Goal: Submit feedback/report problem

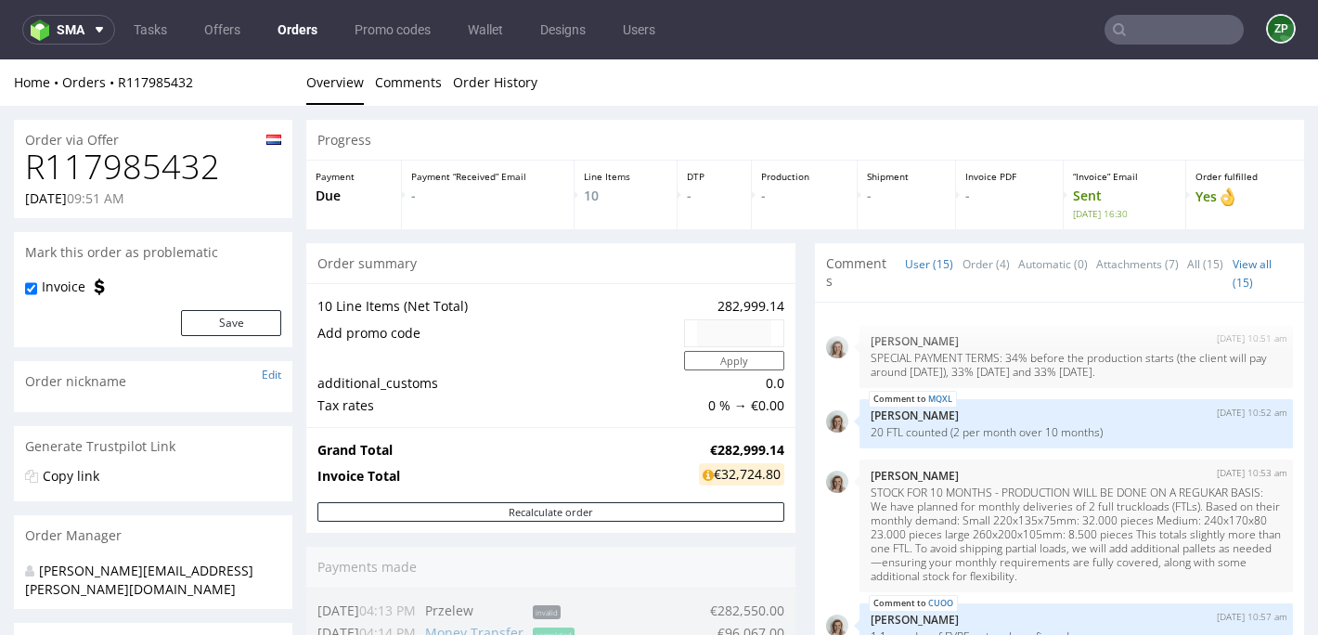
scroll to position [1191, 0]
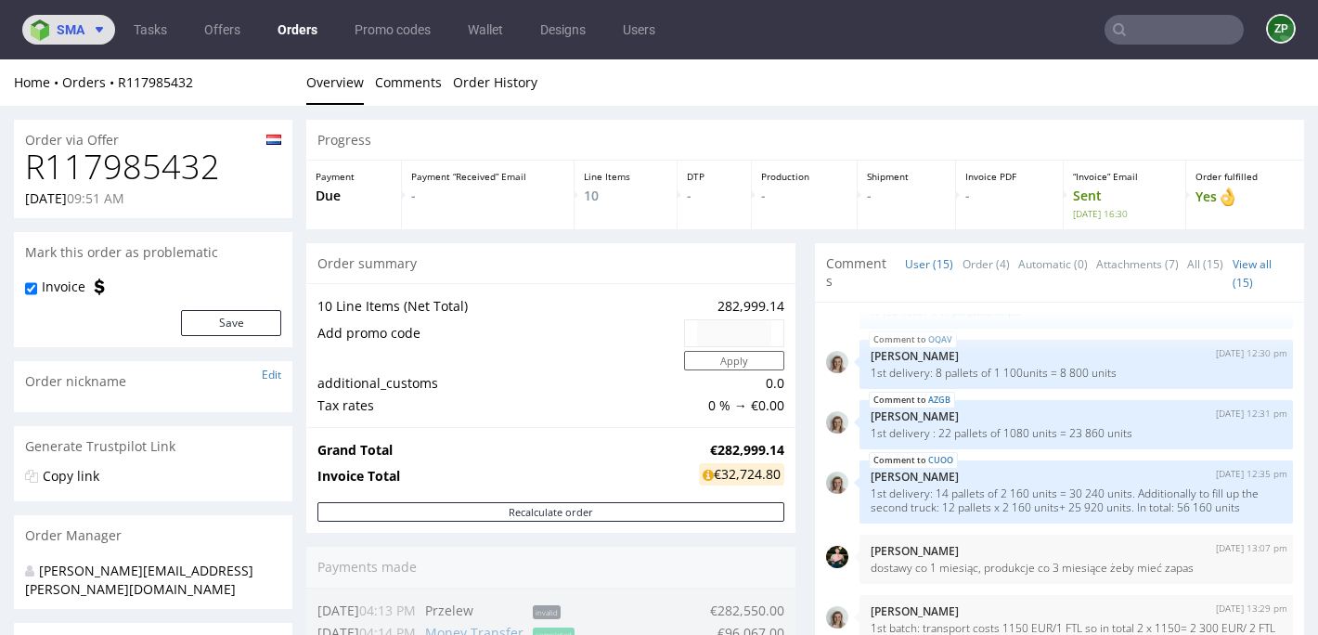
click at [62, 33] on span "sma" at bounding box center [71, 29] width 28 height 13
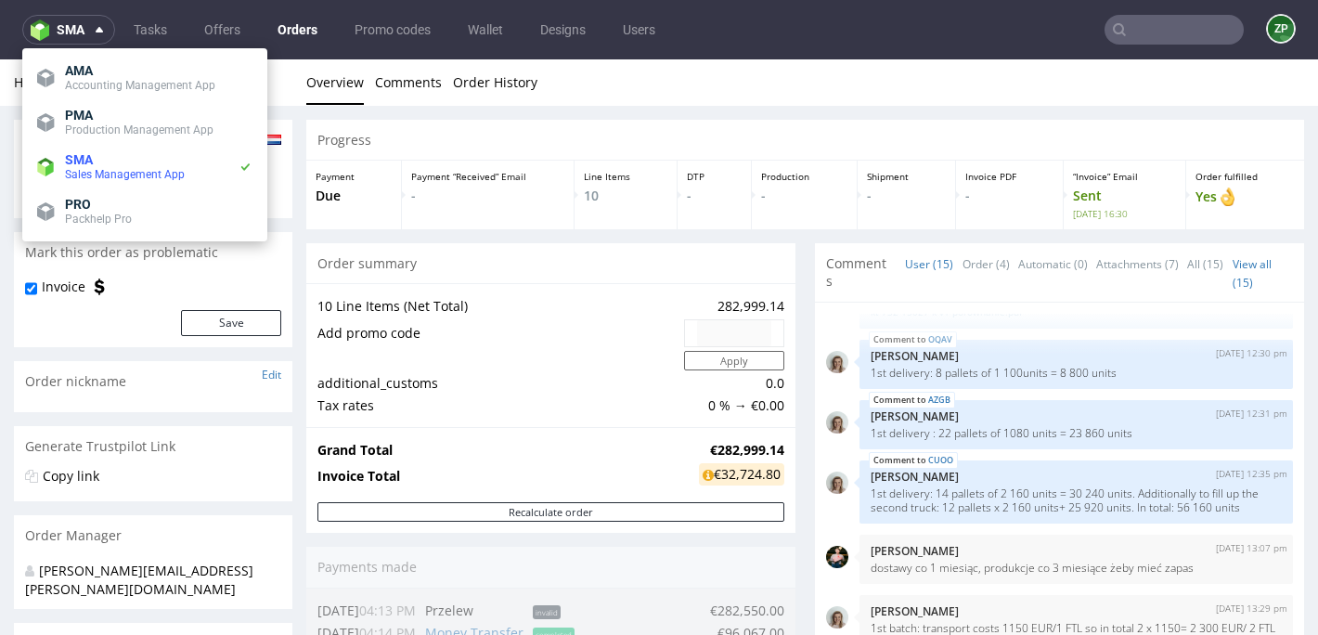
click at [1149, 52] on nav "sma Tasks Offers Orders Promo codes Wallet Designs Users ZP" at bounding box center [659, 29] width 1318 height 59
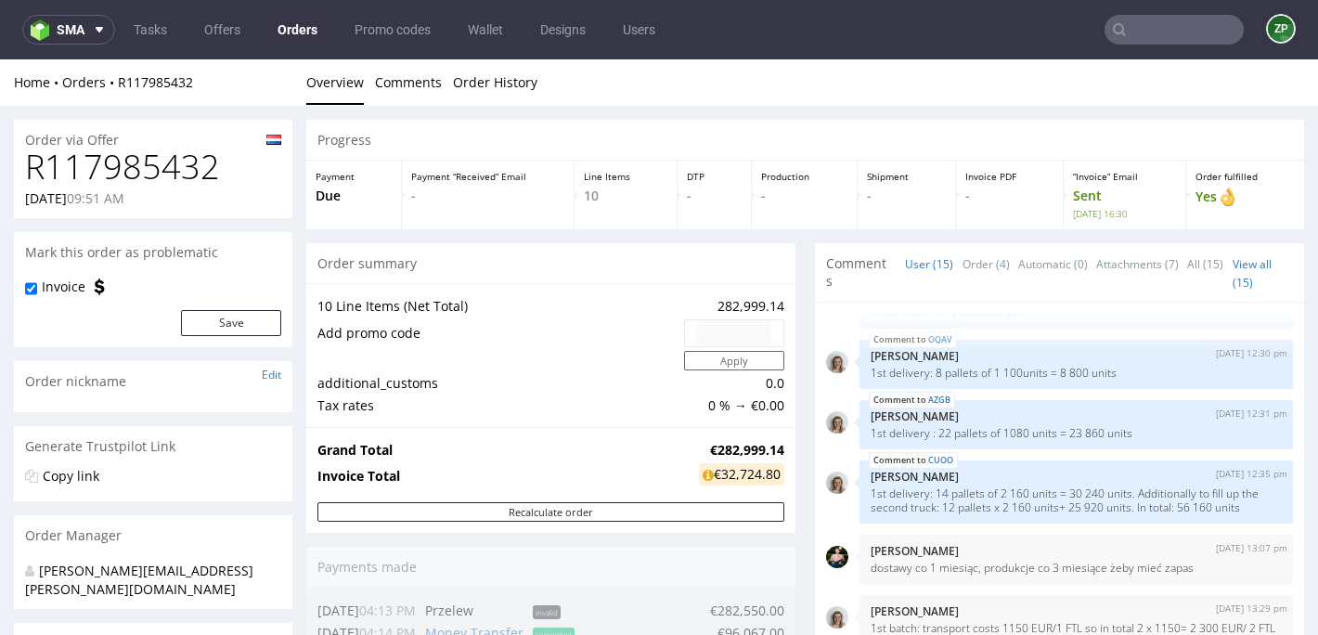
click at [1138, 31] on input "text" at bounding box center [1173, 30] width 139 height 30
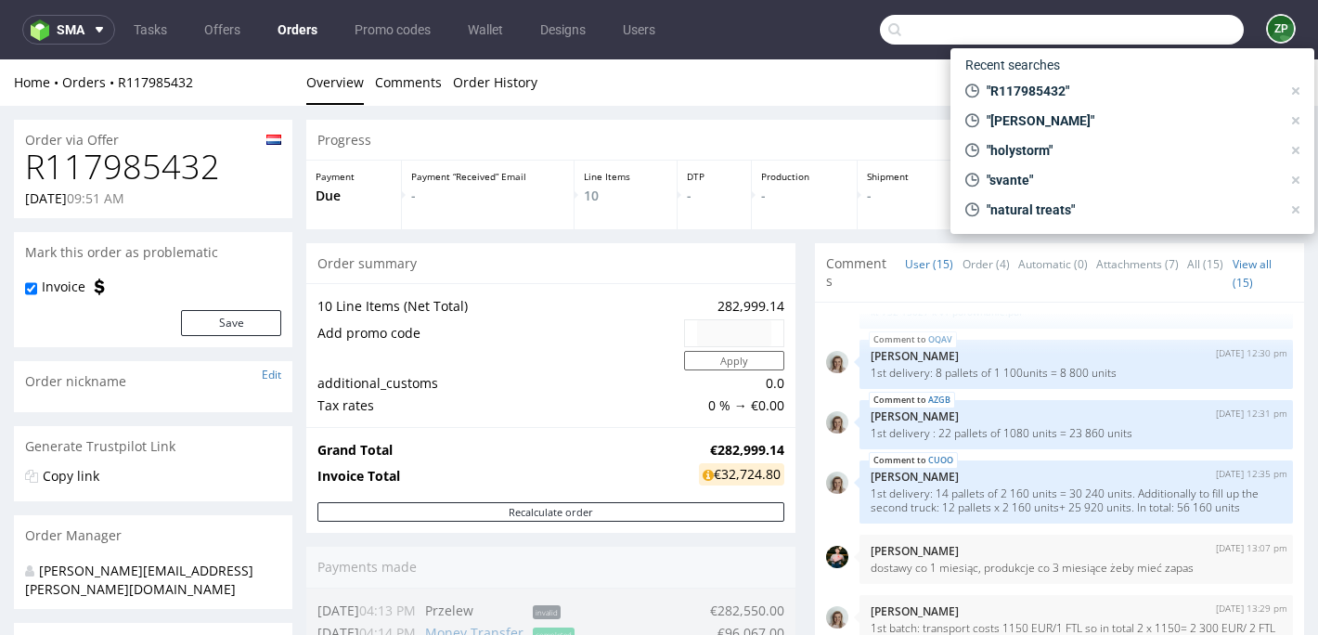
paste input "R631604343"
type input "R631604343"
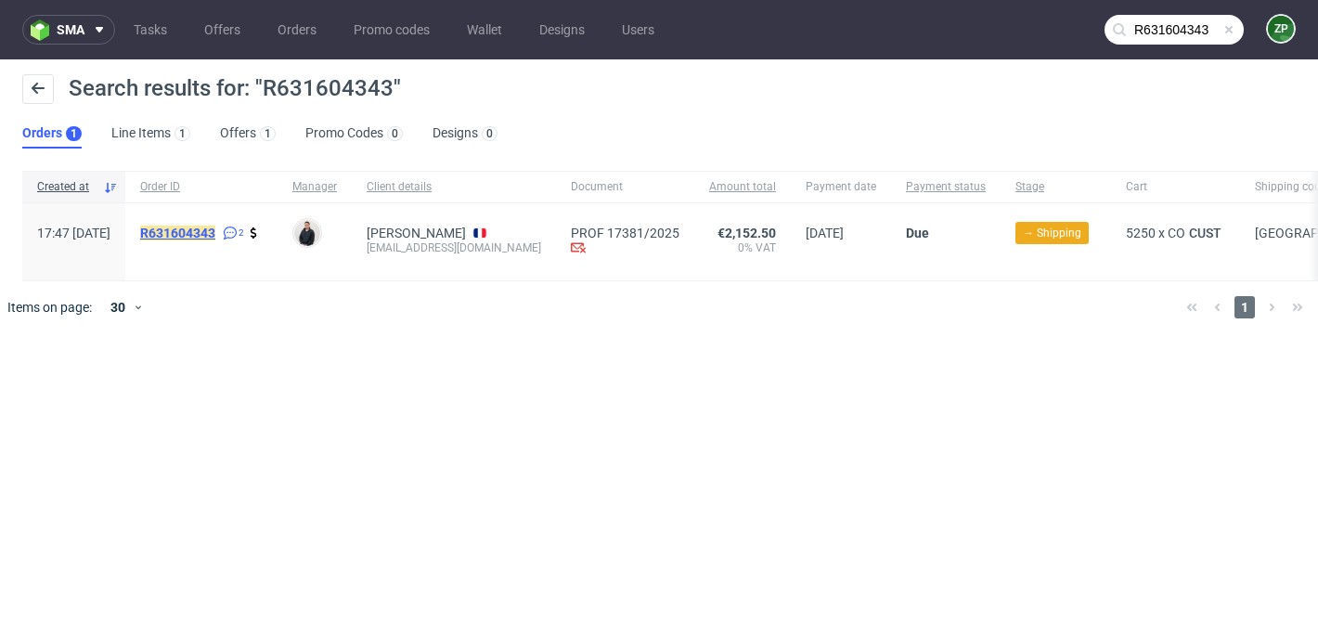
click at [215, 236] on mark "R631604343" at bounding box center [177, 232] width 75 height 15
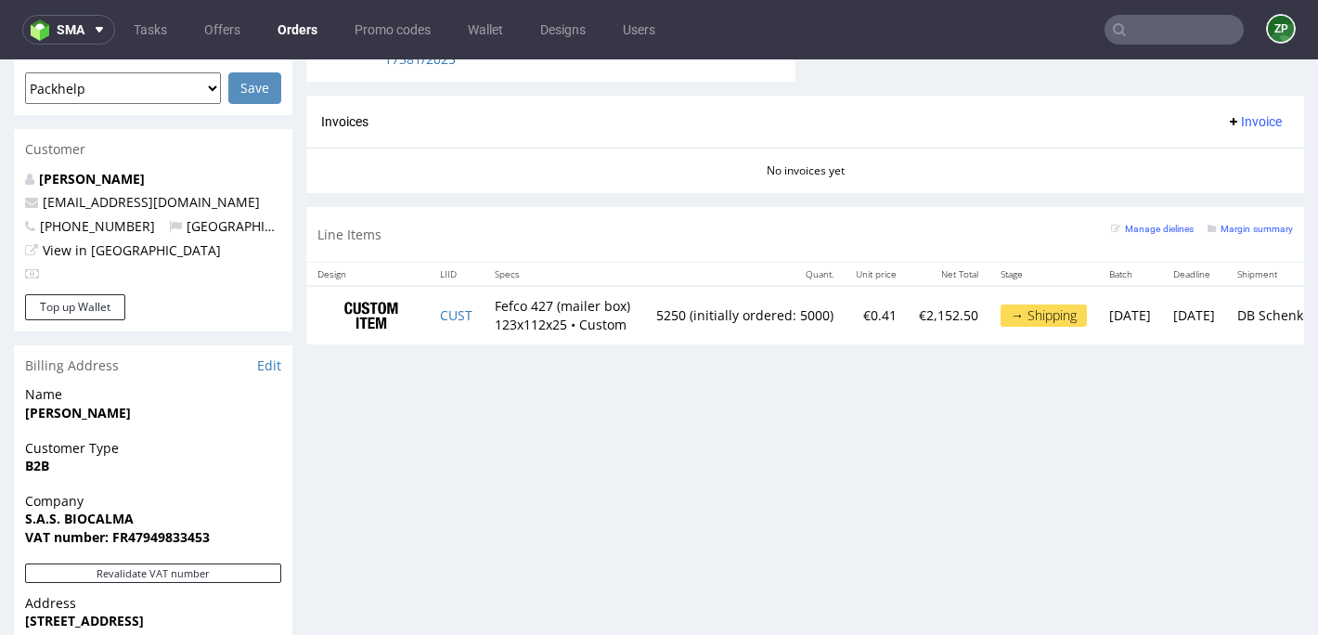
scroll to position [808, 0]
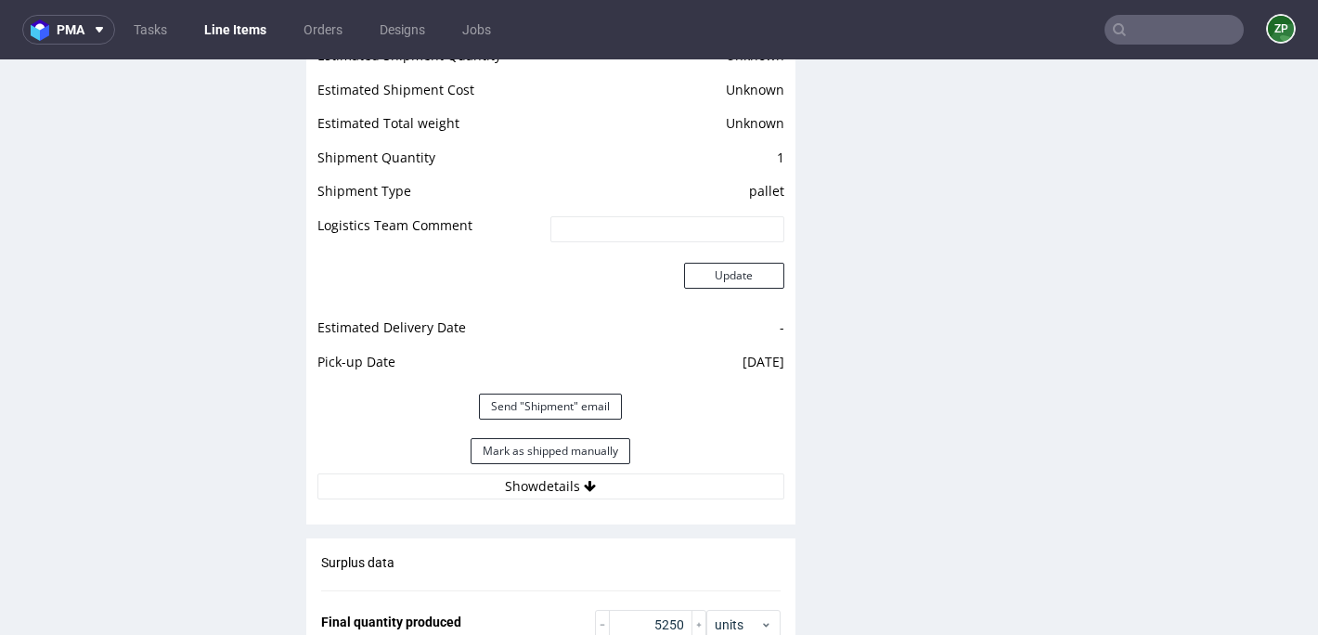
scroll to position [2591, 0]
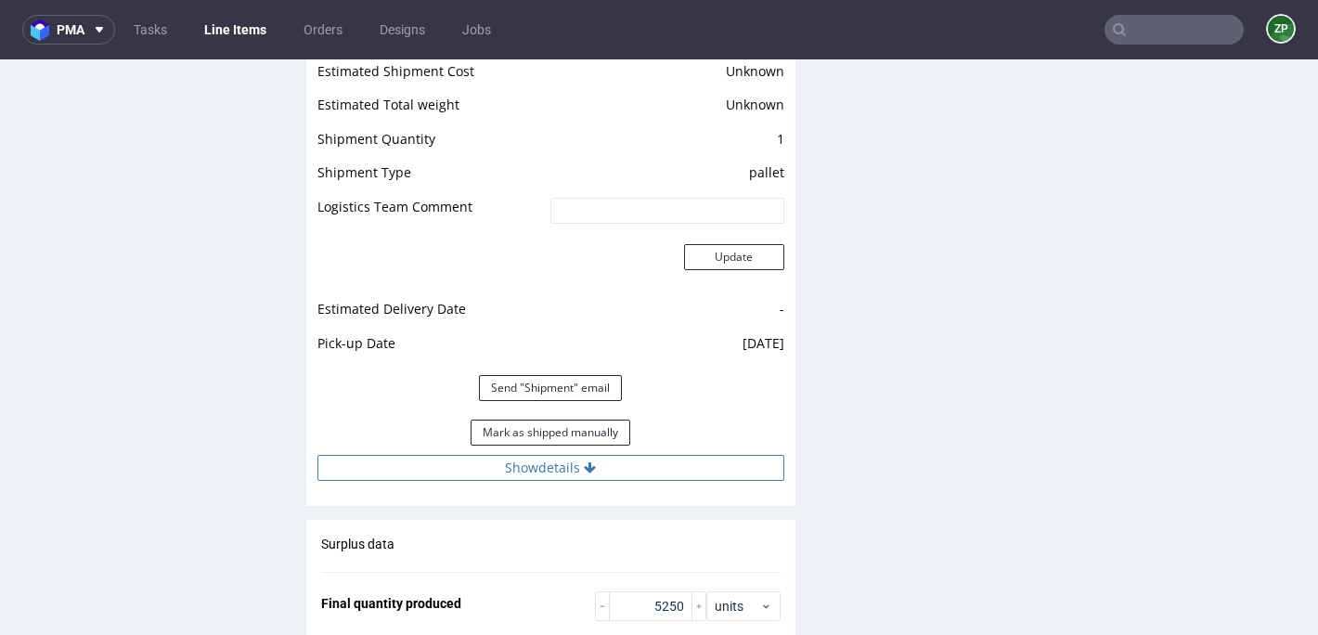
click at [550, 475] on button "Show details" at bounding box center [550, 468] width 467 height 26
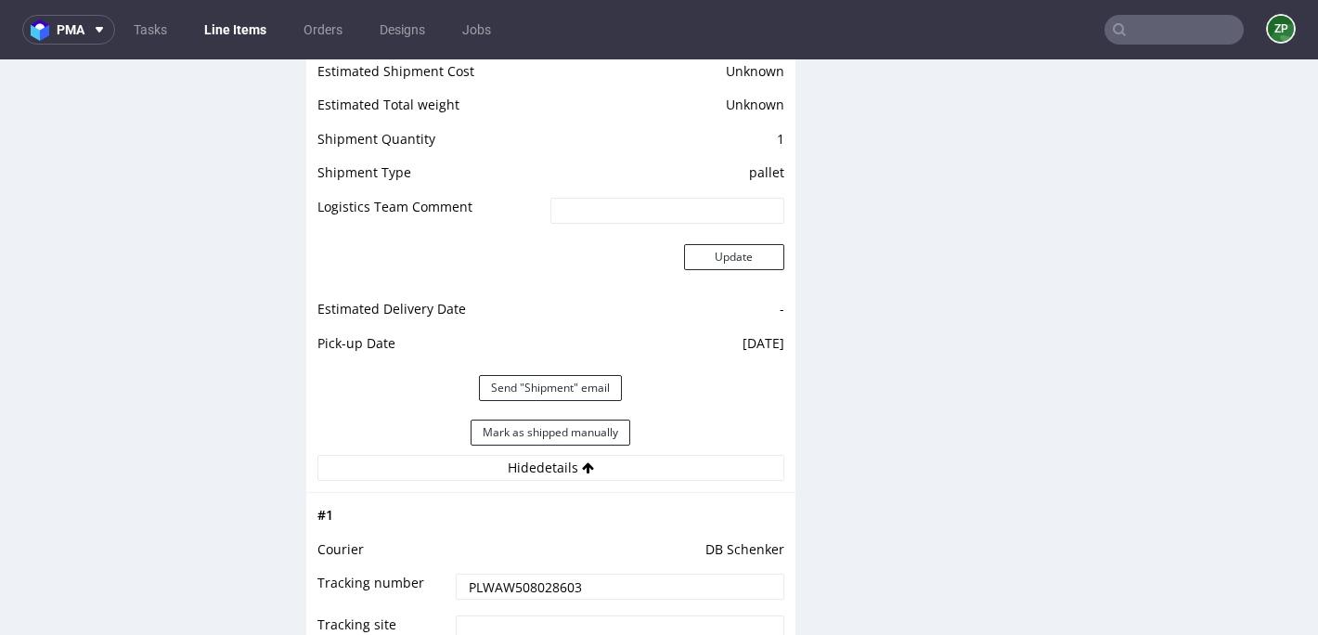
click at [530, 591] on input "PLWAW508028603" at bounding box center [620, 586] width 328 height 26
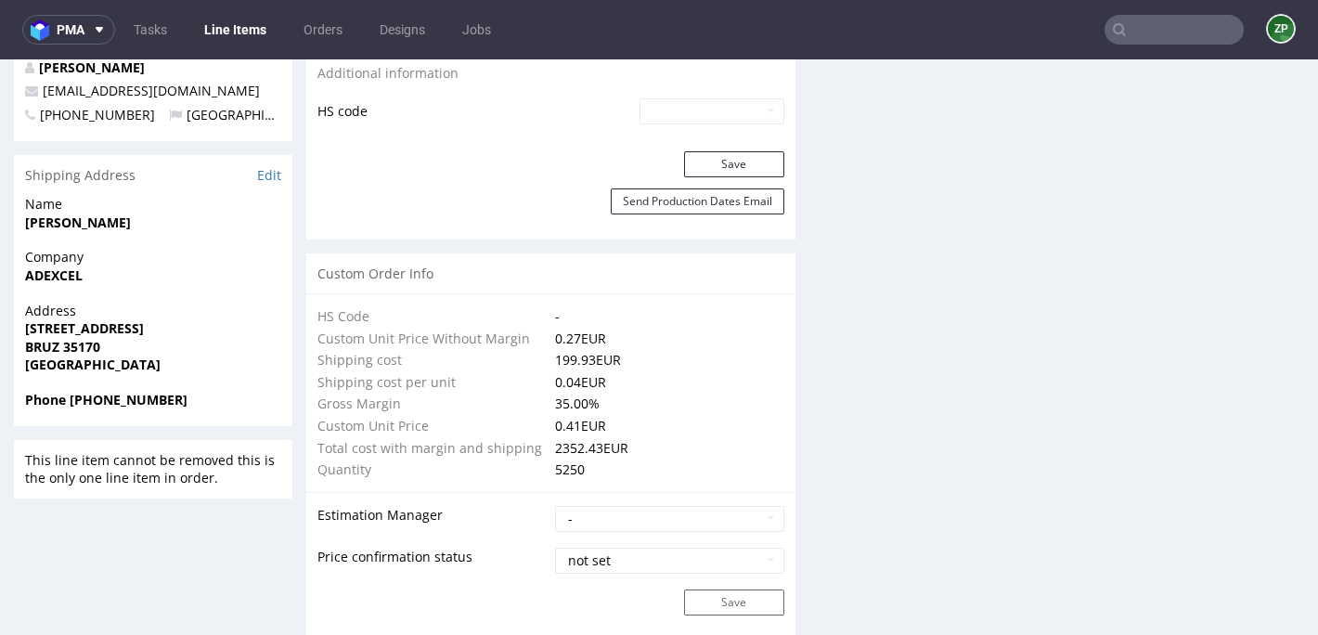
scroll to position [1149, 0]
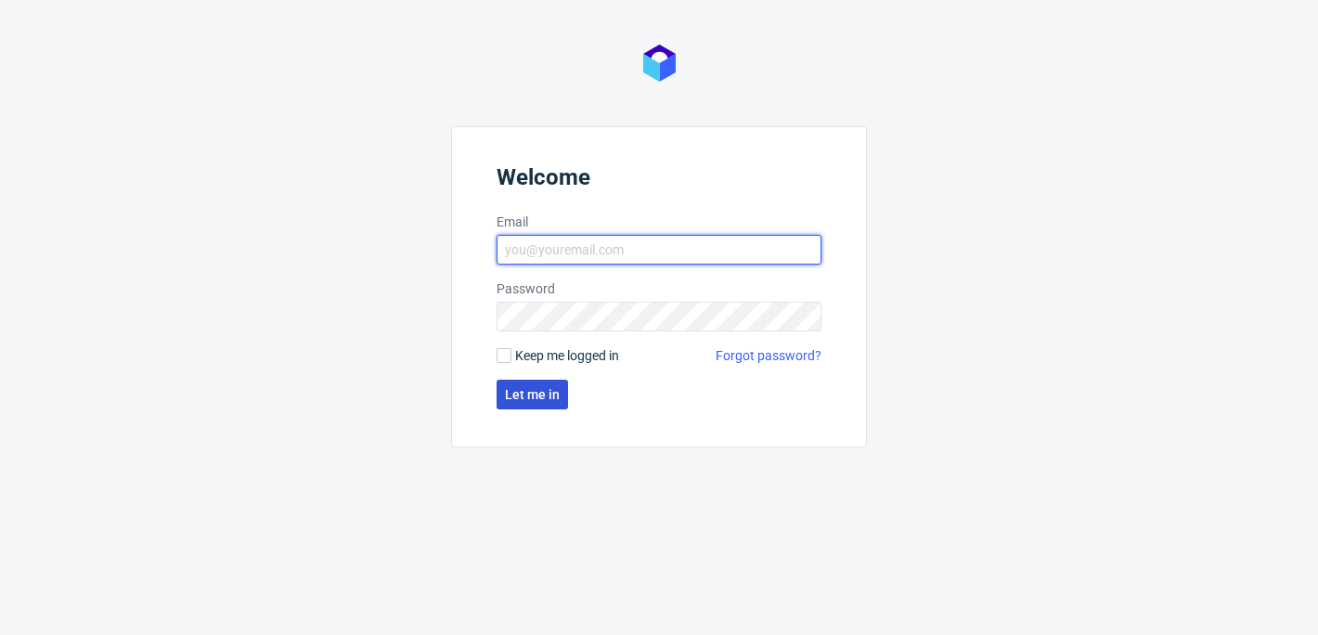
type input "[EMAIL_ADDRESS][DOMAIN_NAME]"
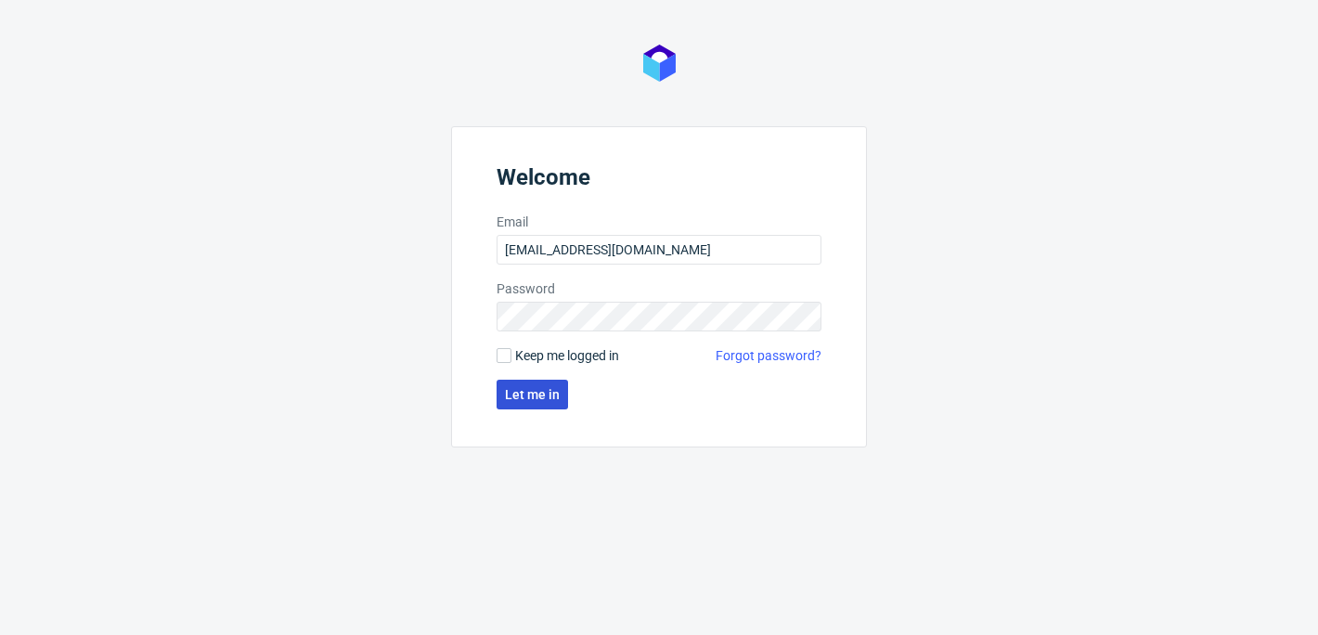
click at [529, 396] on span "Let me in" at bounding box center [532, 394] width 55 height 13
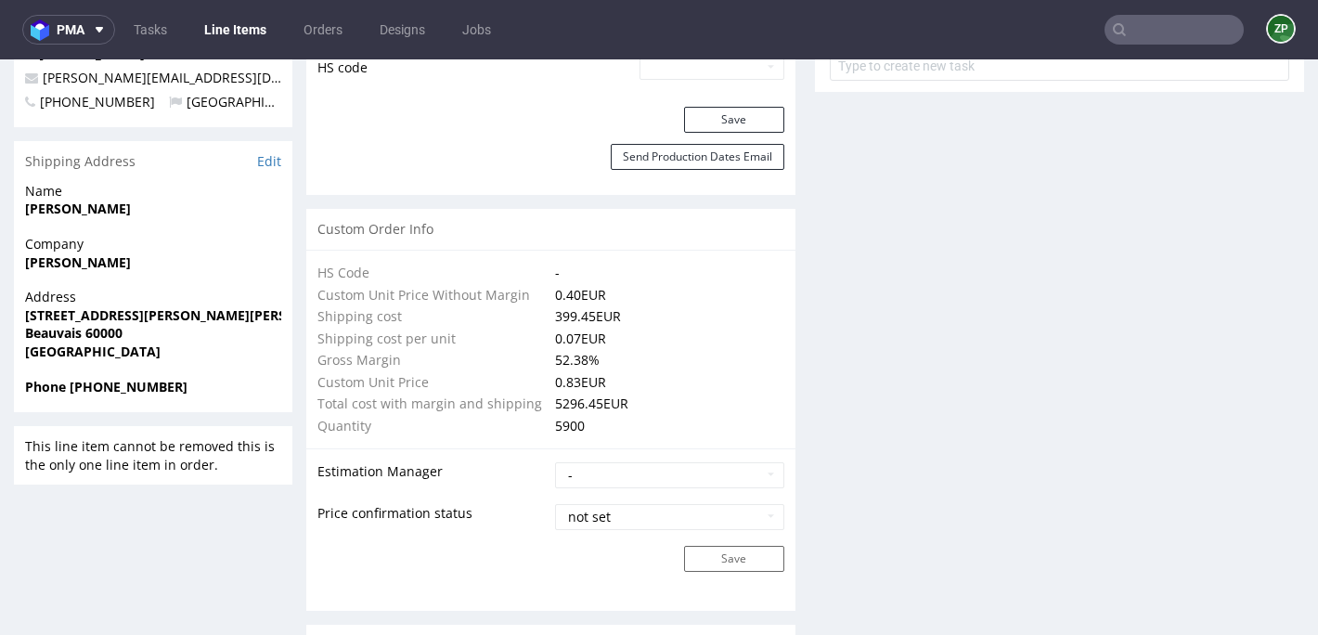
scroll to position [1198, 0]
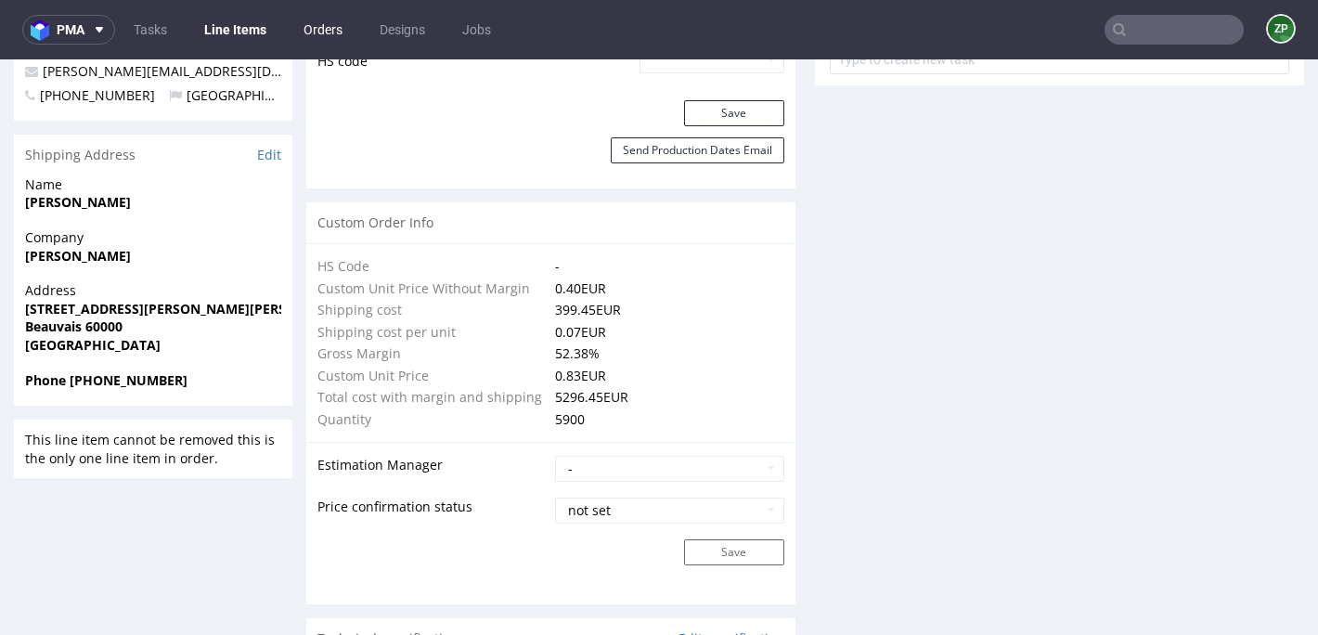
click at [323, 27] on link "Orders" at bounding box center [322, 30] width 61 height 30
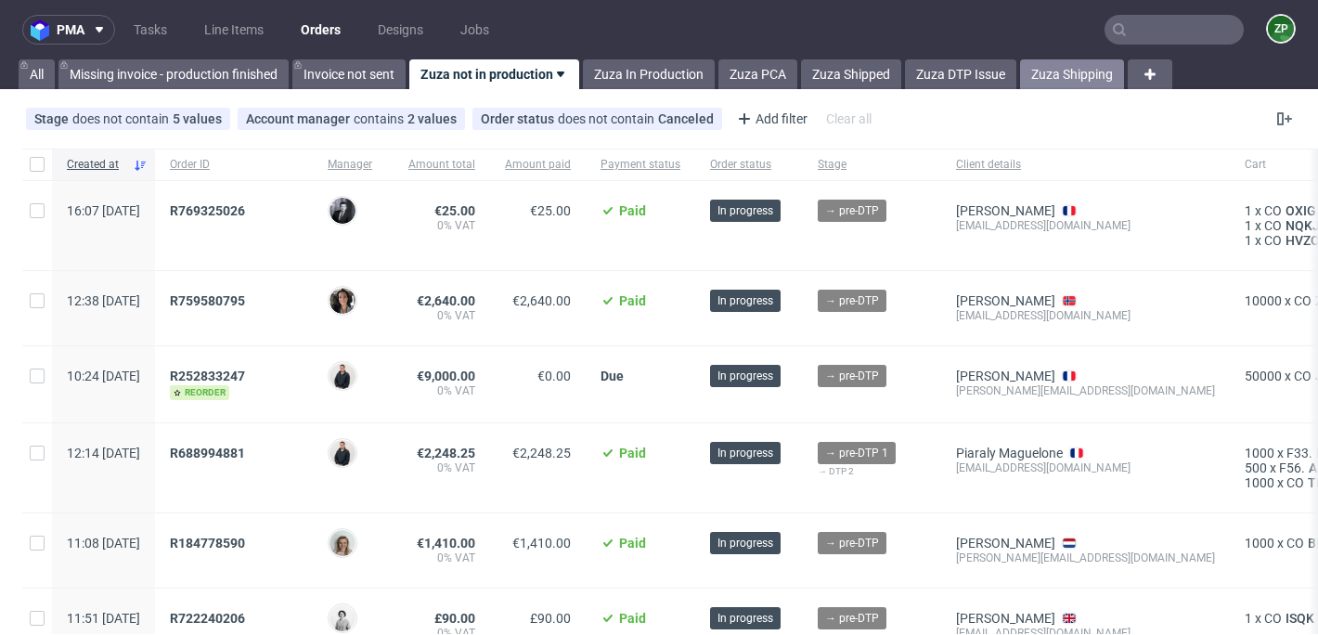
click at [1068, 67] on link "Zuza Shipping" at bounding box center [1072, 74] width 104 height 30
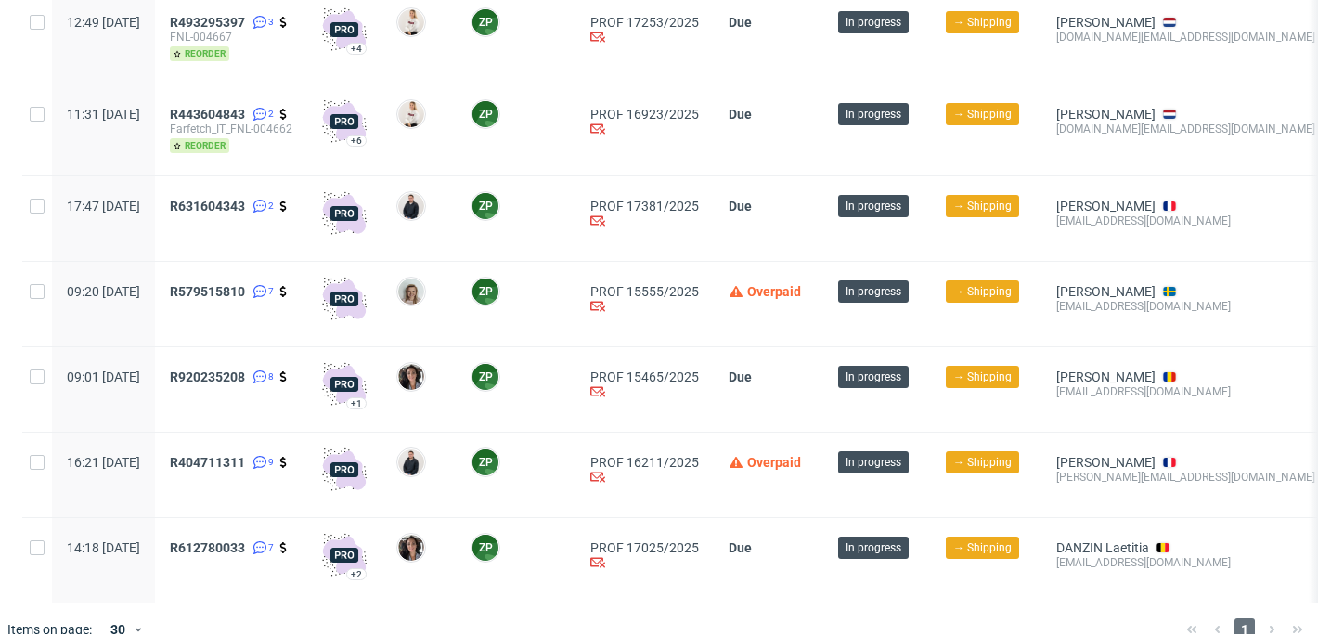
scroll to position [218, 0]
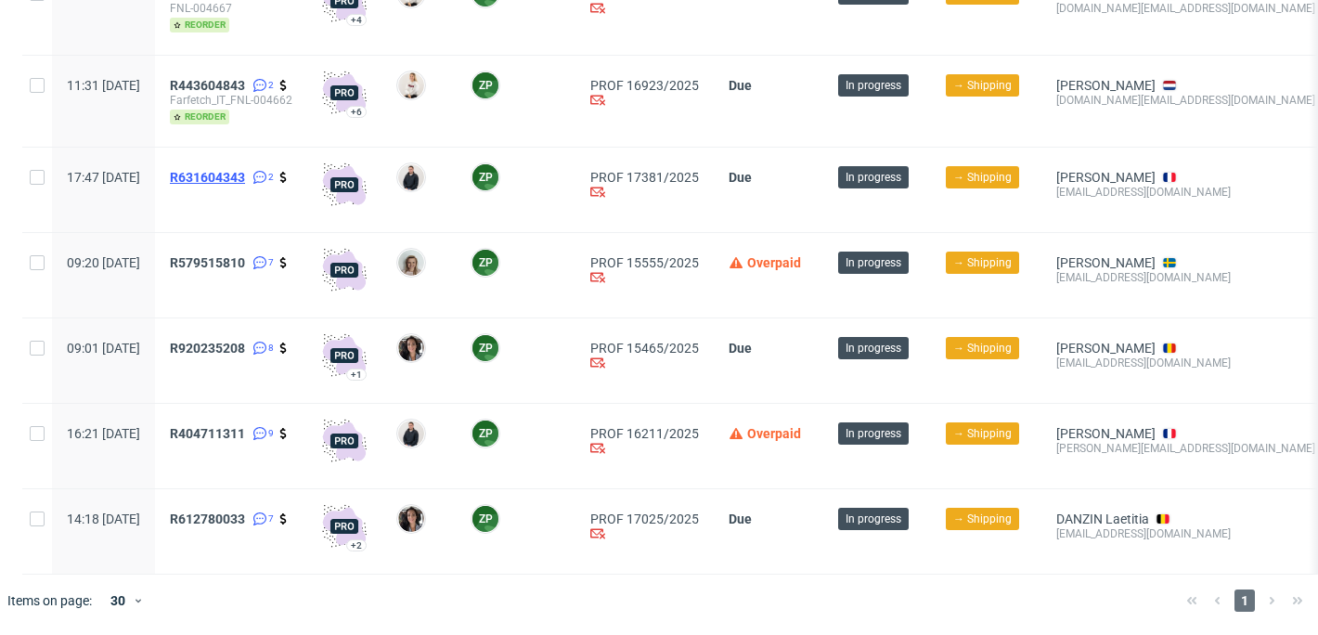
click at [245, 170] on span "R631604343" at bounding box center [207, 177] width 75 height 15
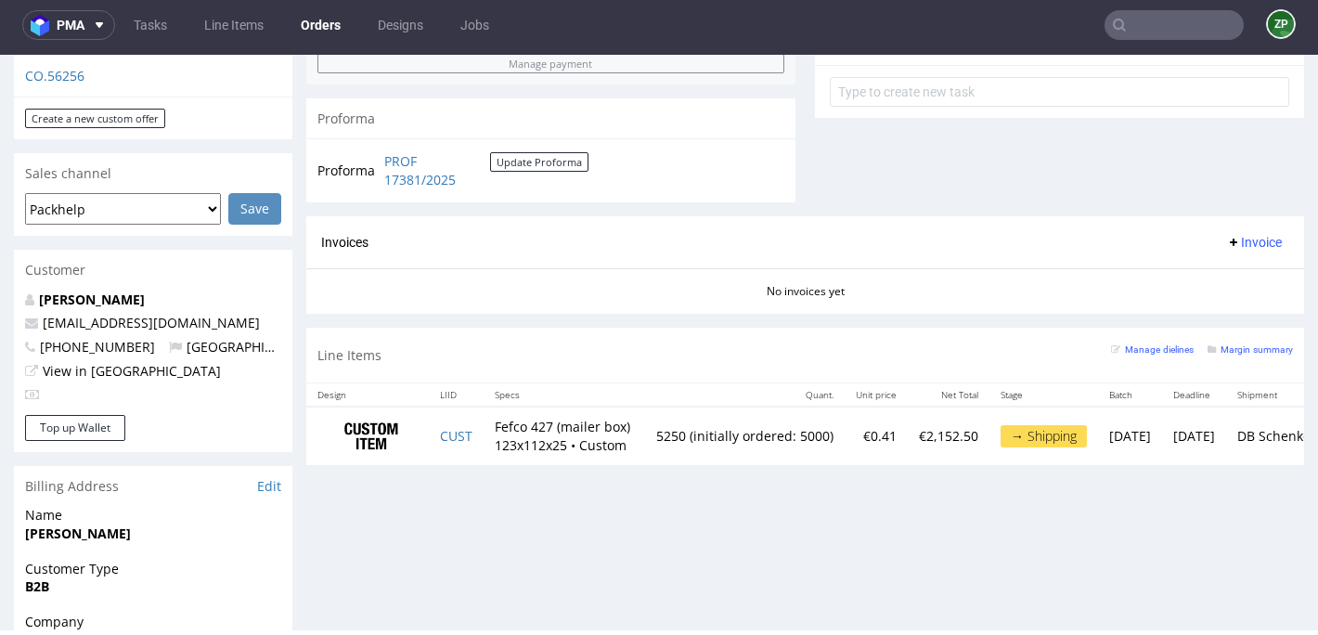
scroll to position [703, 0]
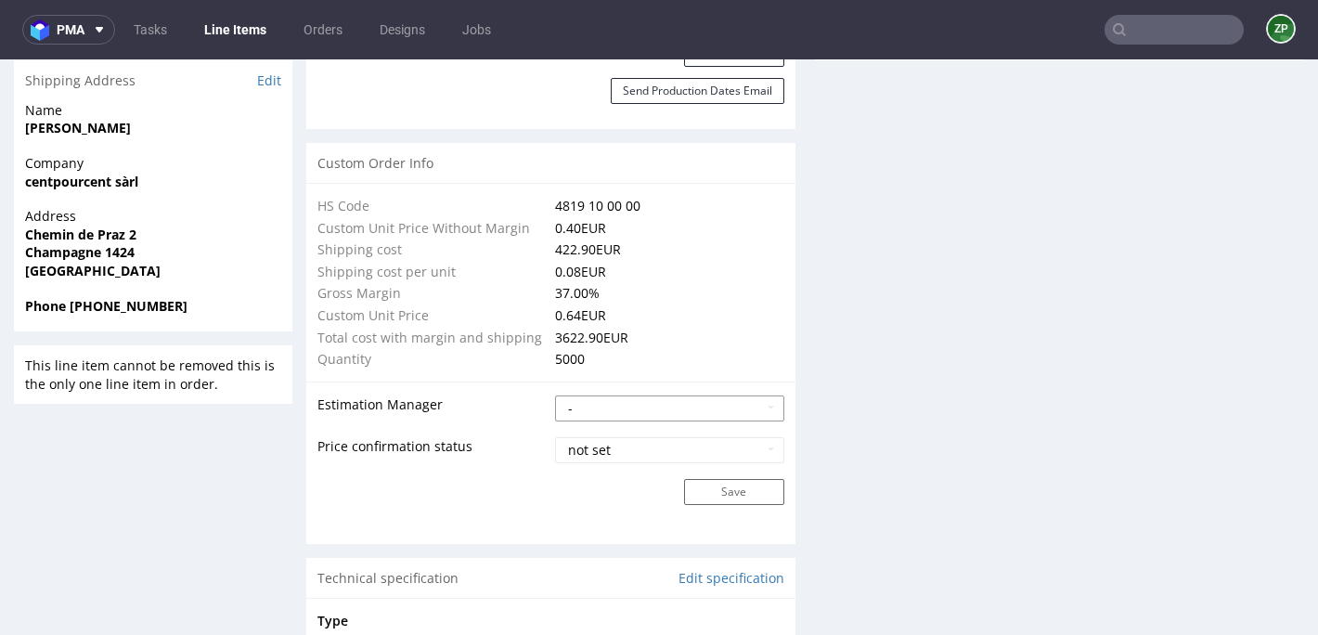
scroll to position [1264, 0]
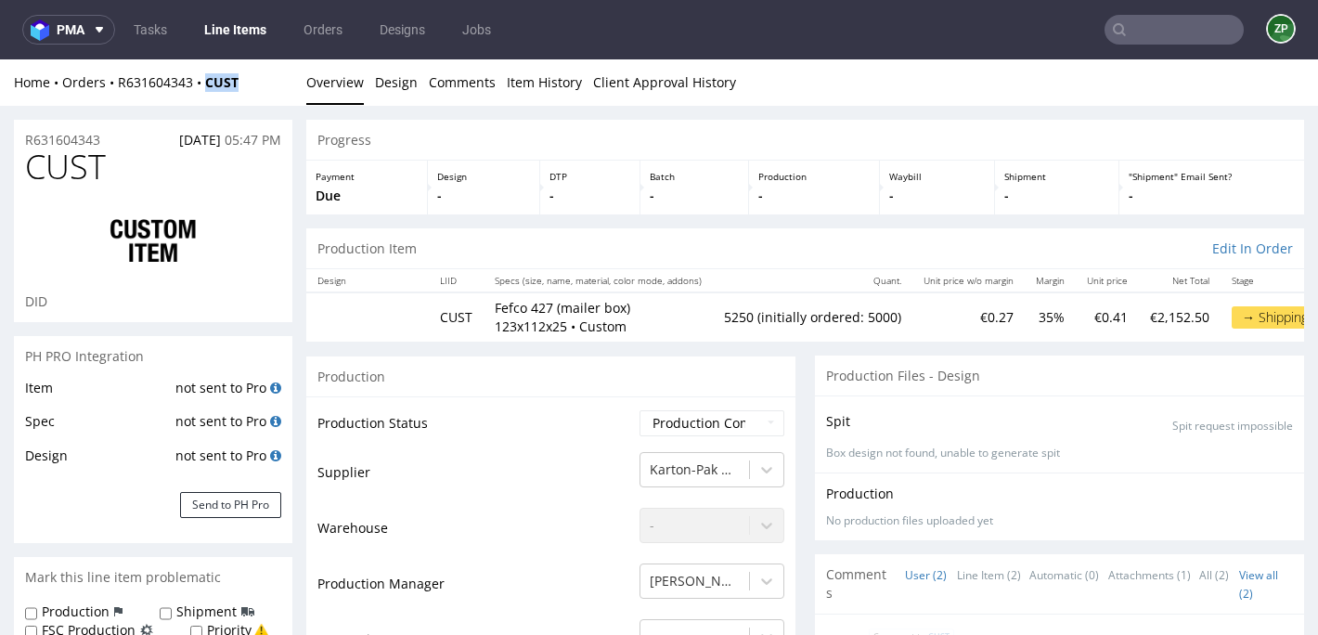
scroll to position [5, 0]
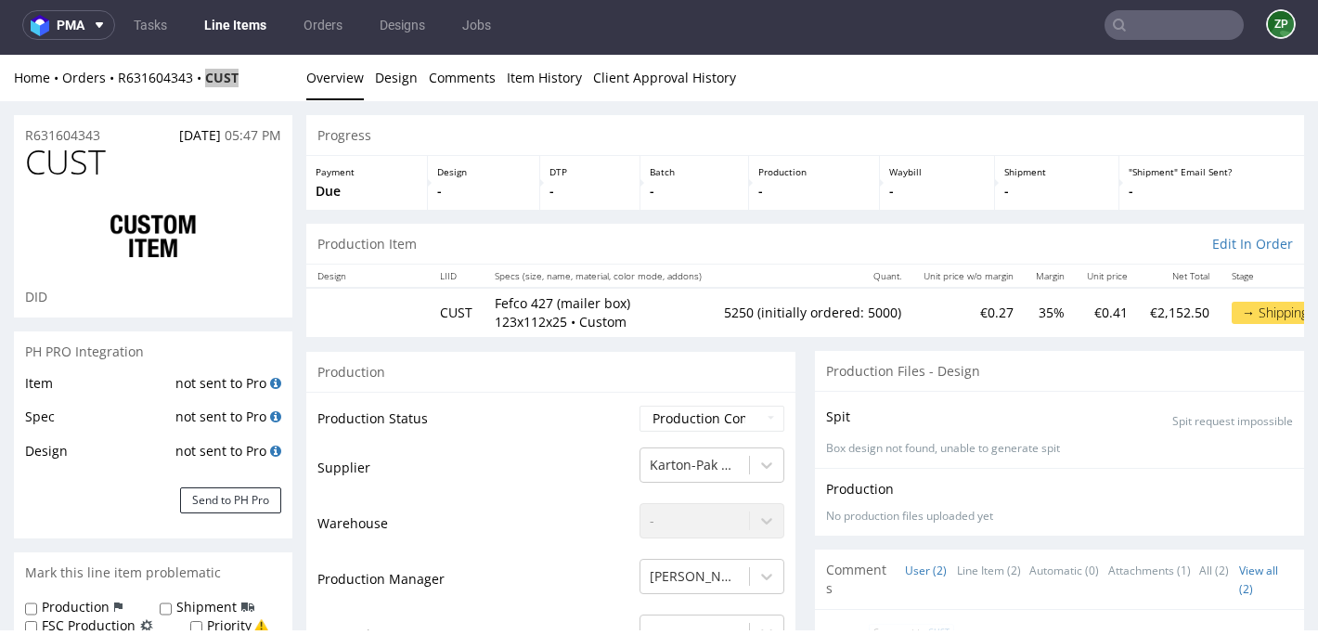
click at [1140, 37] on input "text" at bounding box center [1173, 25] width 139 height 30
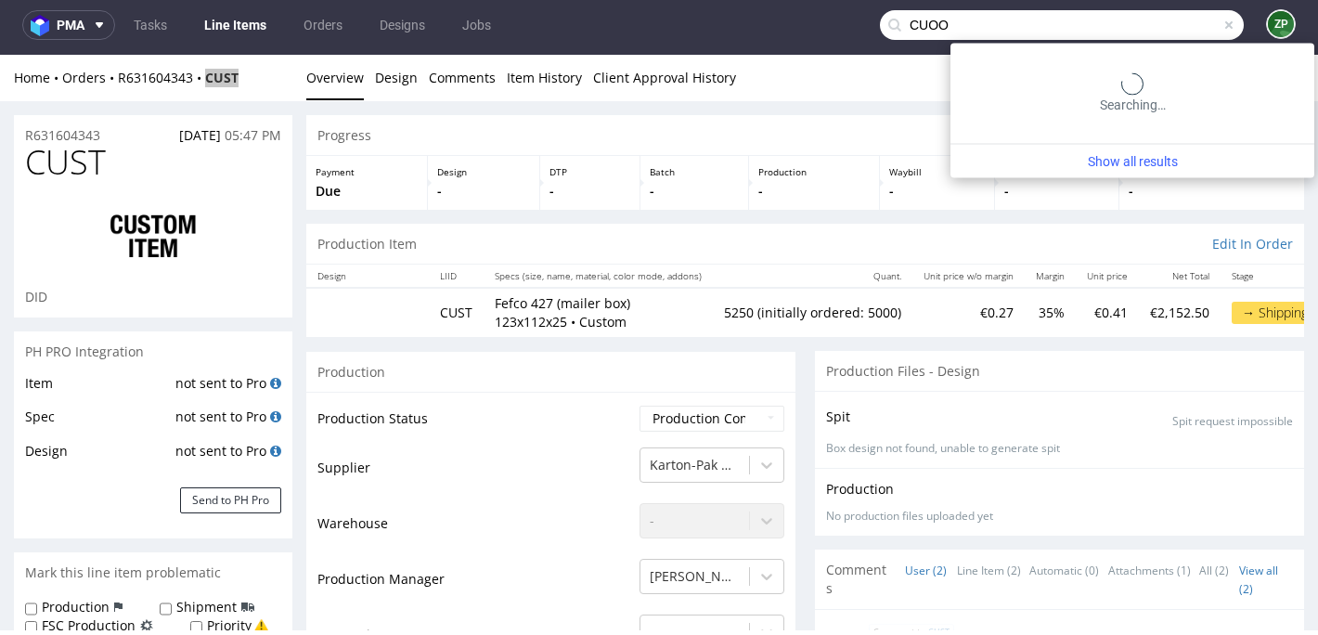
type input "CUOO"
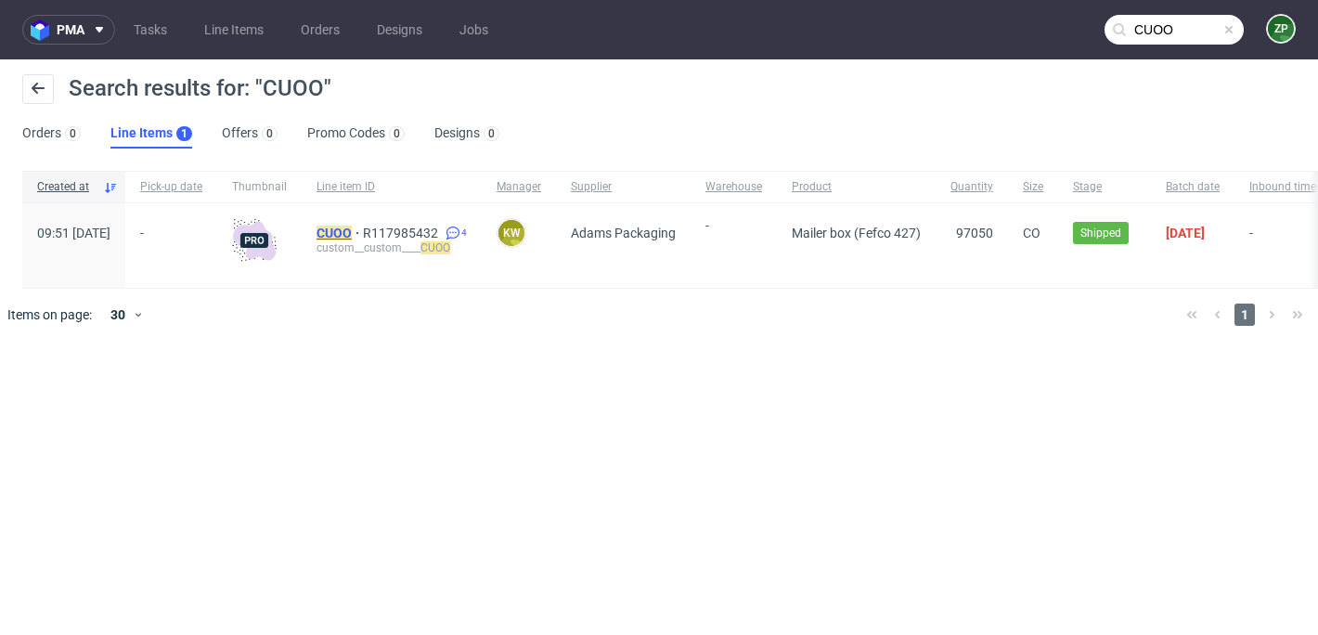
click at [352, 234] on mark "CUOO" at bounding box center [333, 232] width 35 height 15
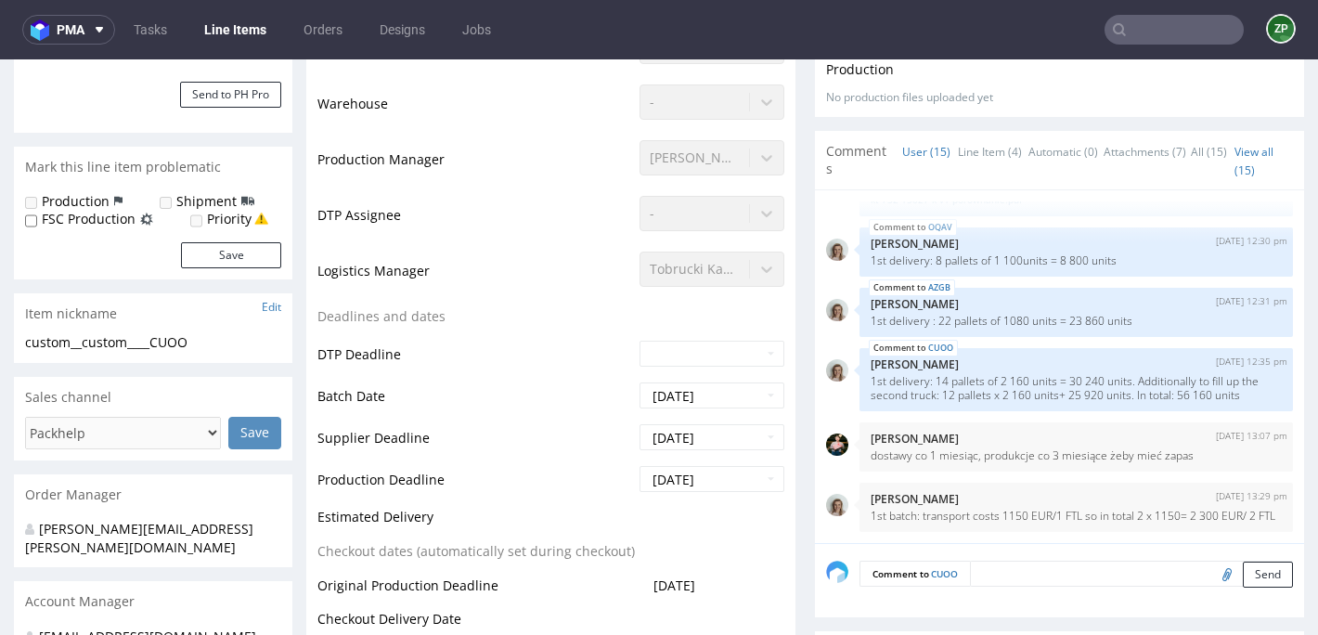
scroll to position [445, 0]
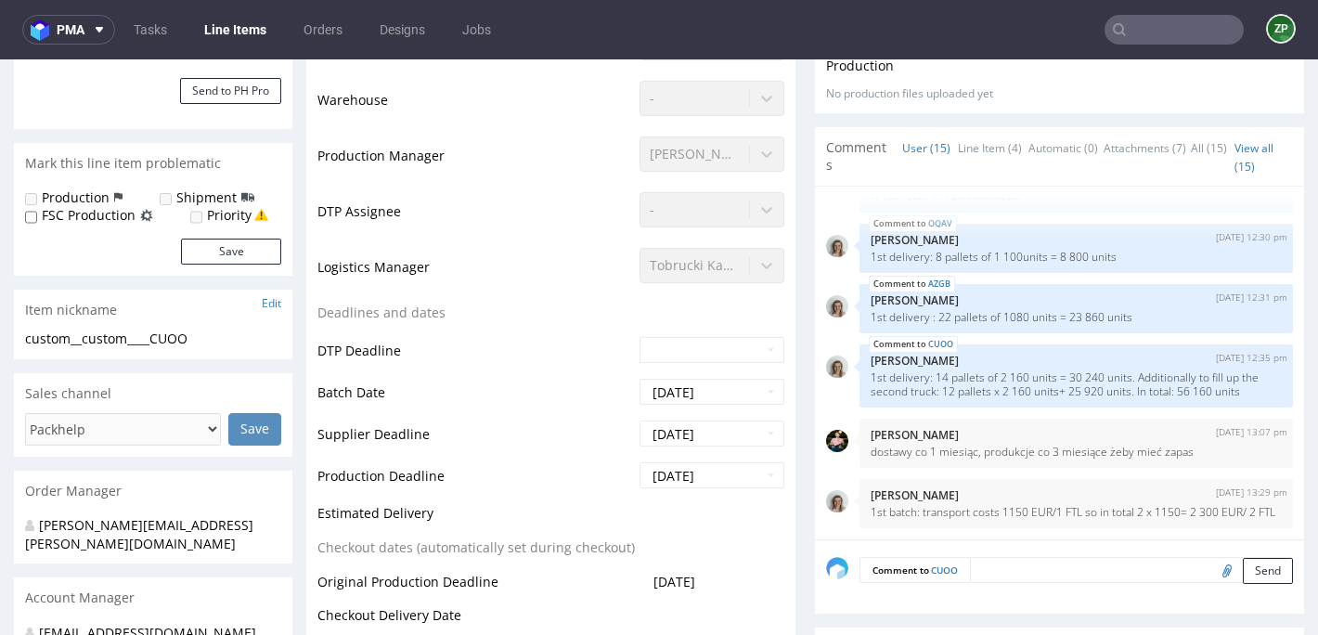
click at [1021, 557] on textarea at bounding box center [1131, 570] width 323 height 26
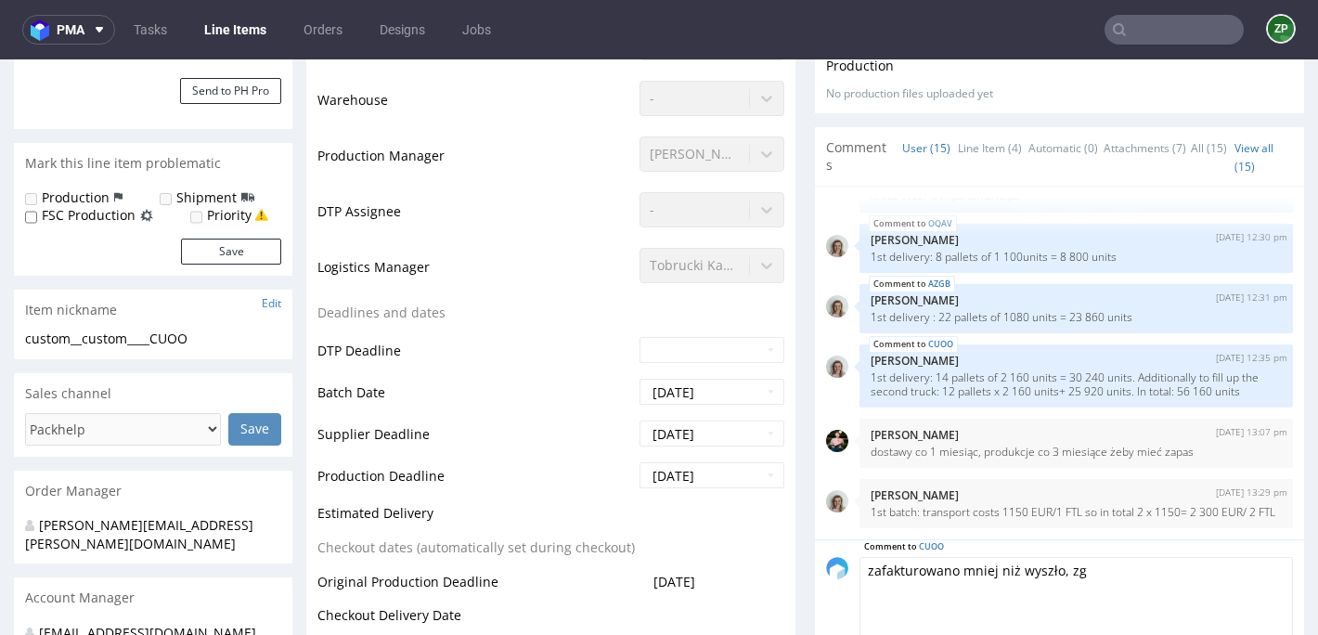
click at [1135, 564] on textarea "zafakturowano mniej niż wyszło, zg" at bounding box center [1075, 597] width 433 height 80
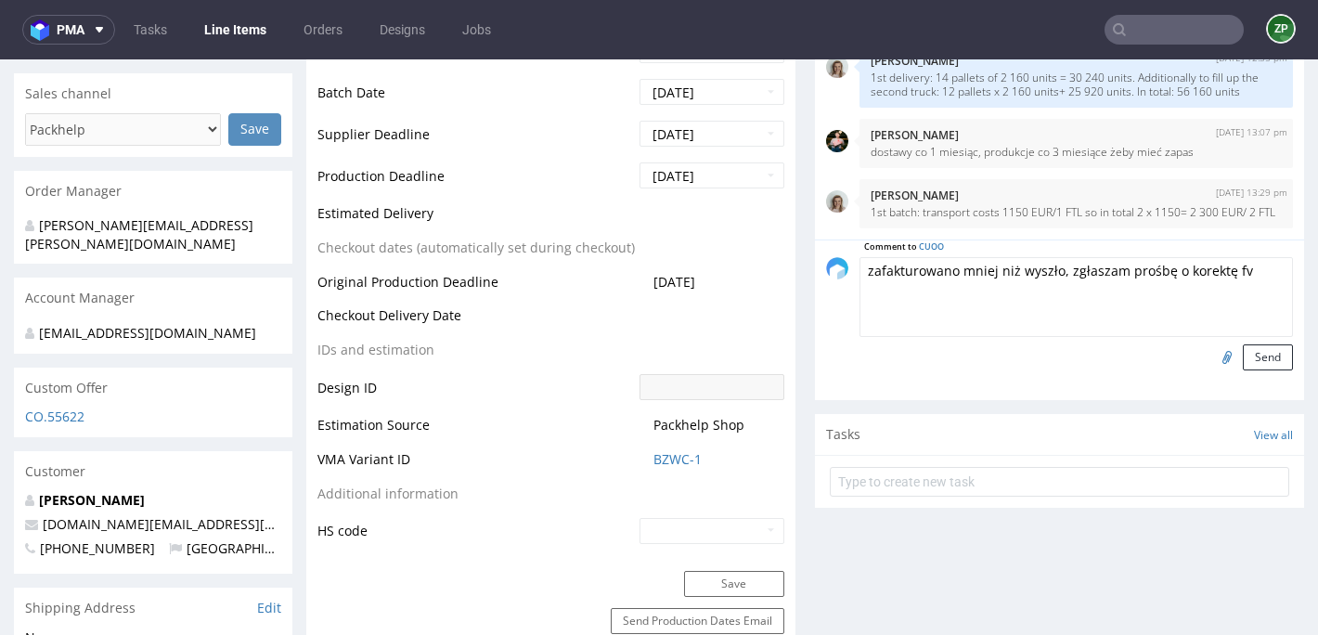
scroll to position [735, 0]
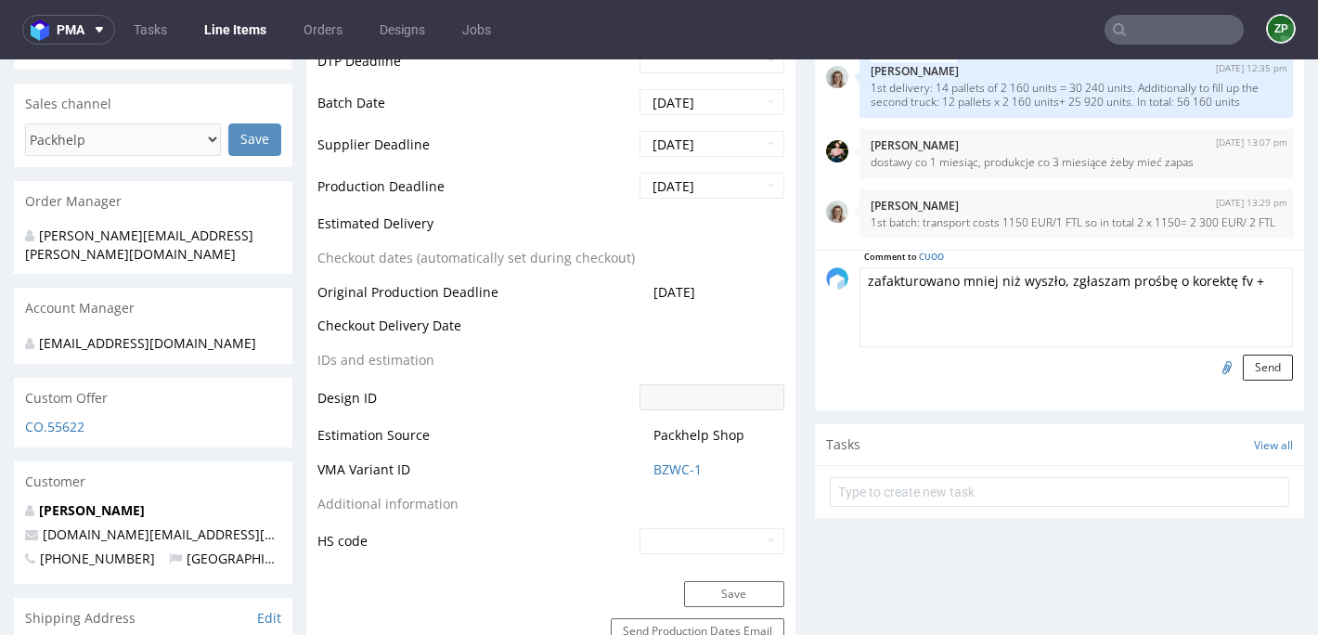
paste textarea "2160 szt CUOO"
type textarea "zafakturowano mniej niż wyszło, zgłaszam prośbę o korektę fv + 2160 szt CUOO"
click at [1261, 354] on button "Send" at bounding box center [1268, 367] width 50 height 26
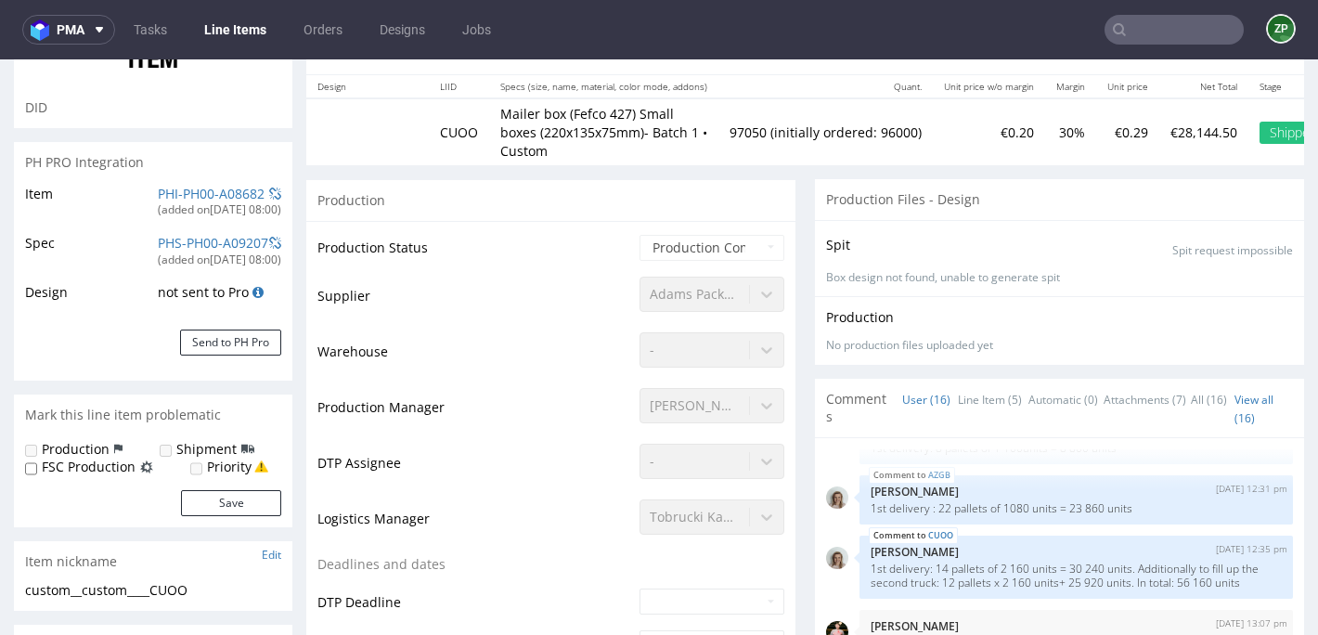
scroll to position [0, 0]
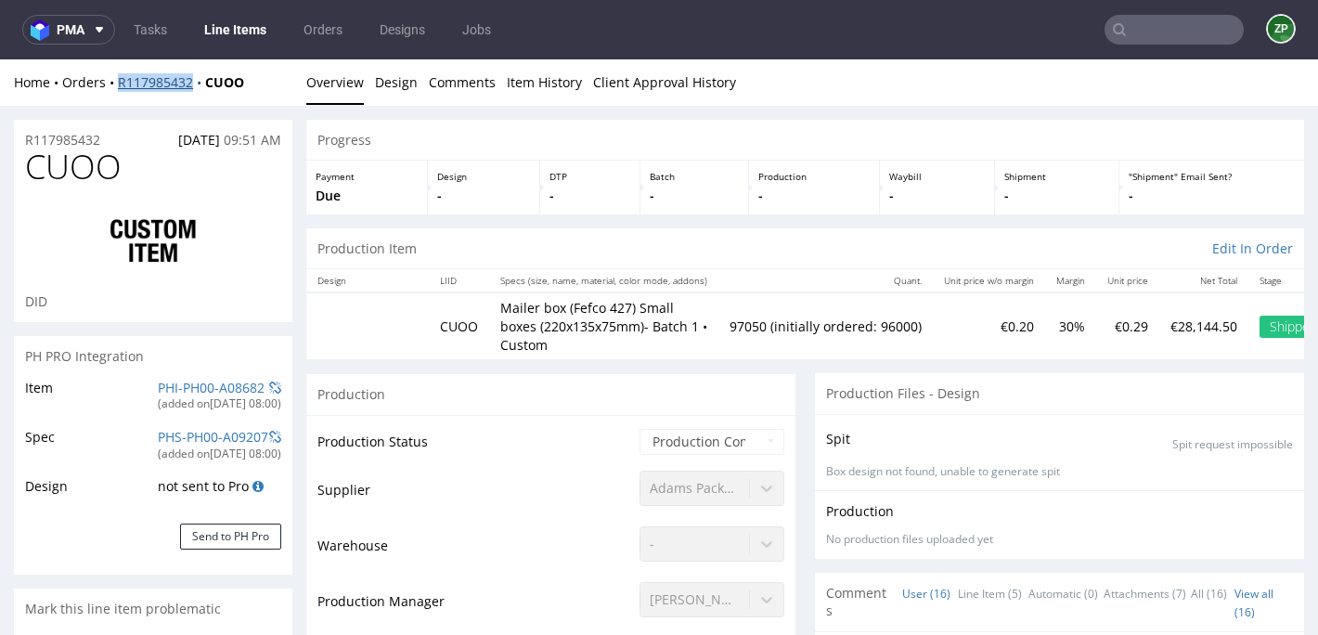
copy link "R117985432"
